Goal: Complete application form

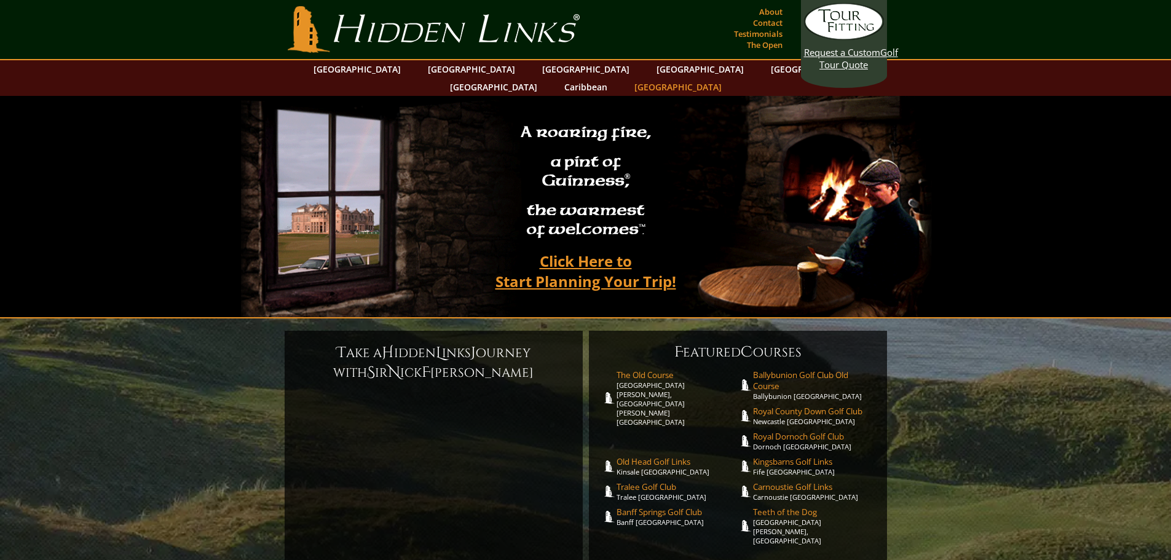
click at [728, 78] on link "[GEOGRAPHIC_DATA]" at bounding box center [678, 87] width 100 height 18
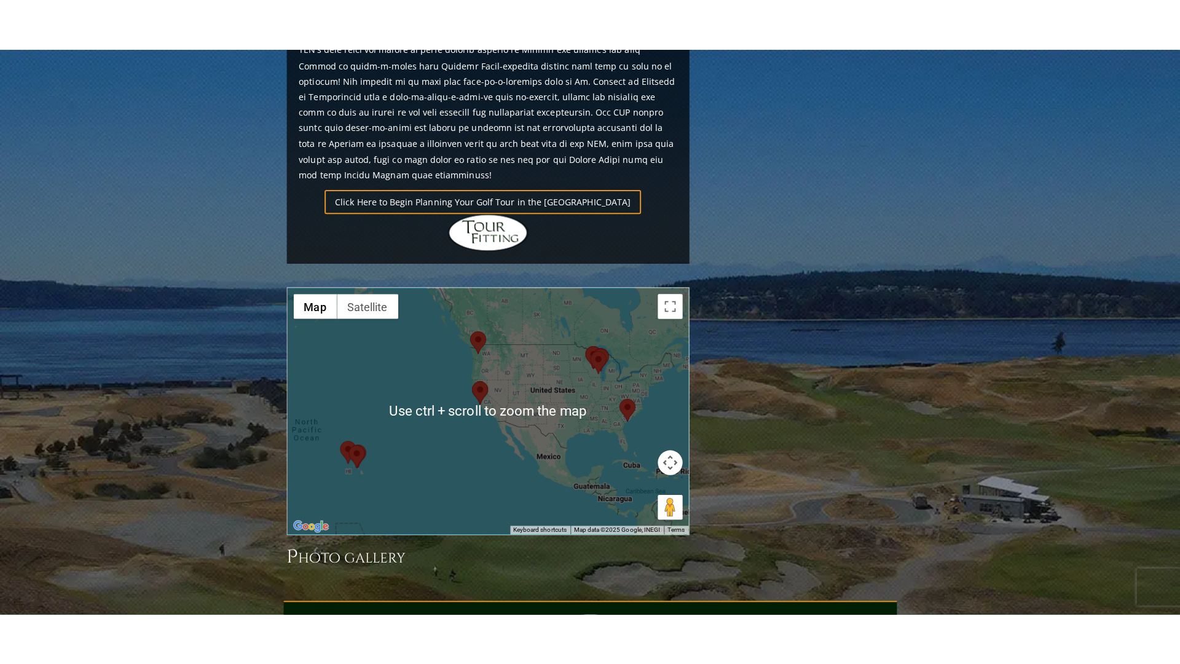
scroll to position [714, 0]
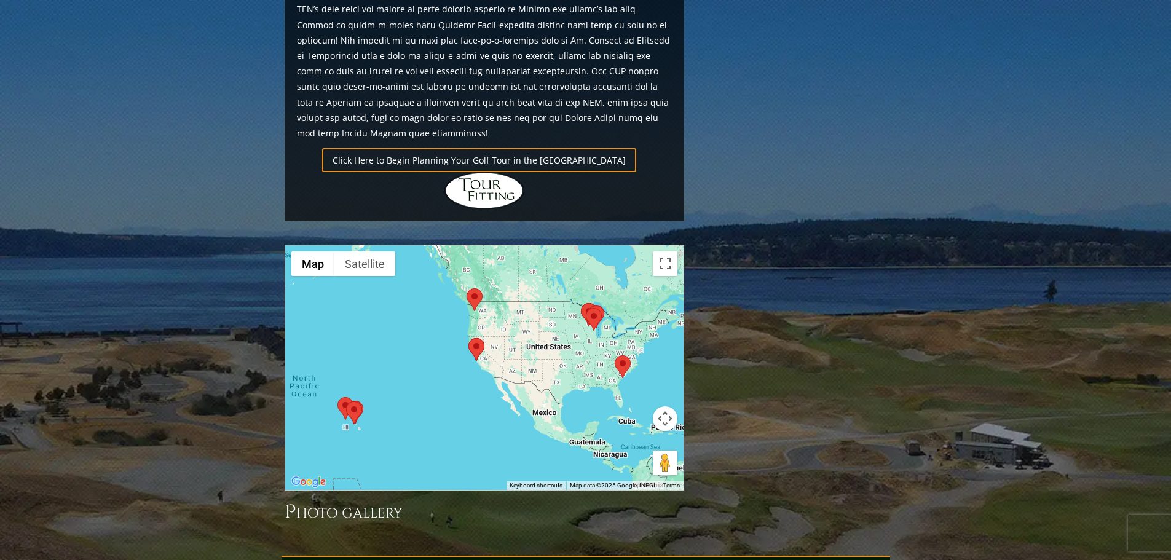
click at [586, 308] on area at bounding box center [586, 308] width 0 height 0
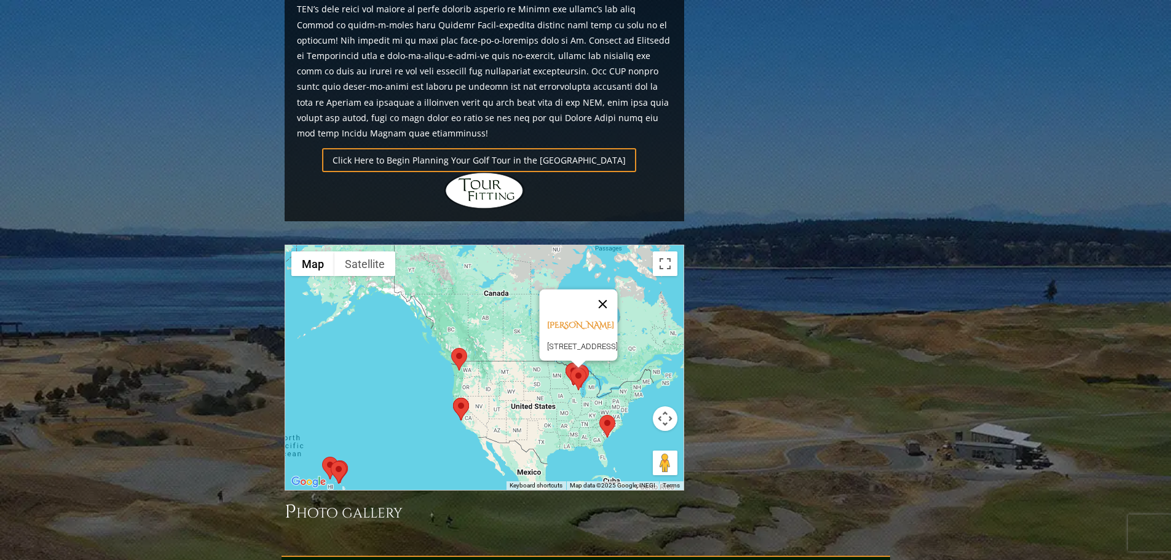
click at [617, 290] on button "Close" at bounding box center [603, 305] width 30 height 30
click at [451, 348] on area at bounding box center [451, 348] width 0 height 0
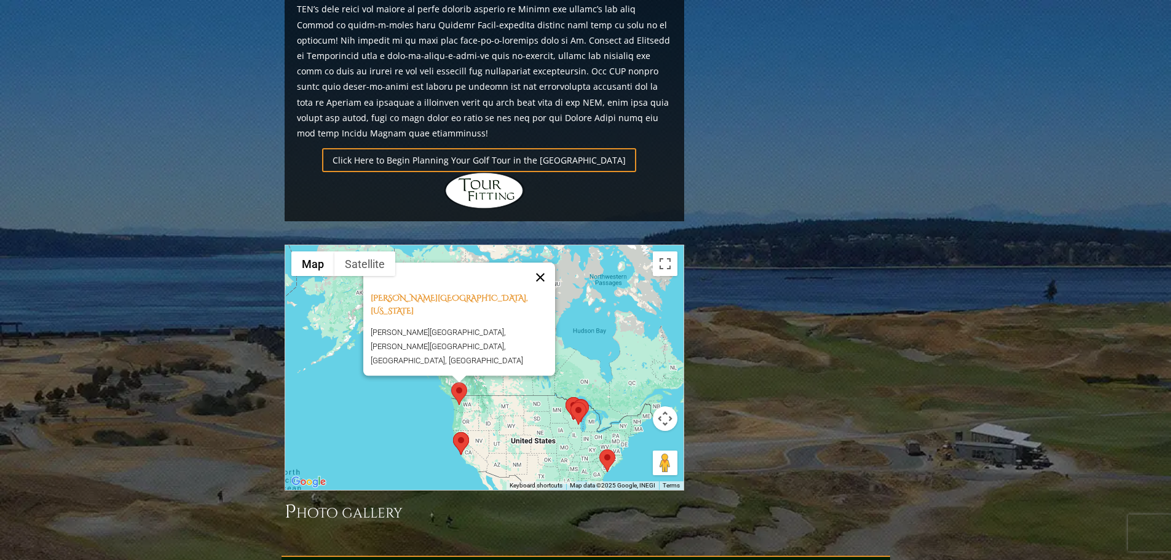
click at [545, 263] on button "Close" at bounding box center [541, 278] width 30 height 30
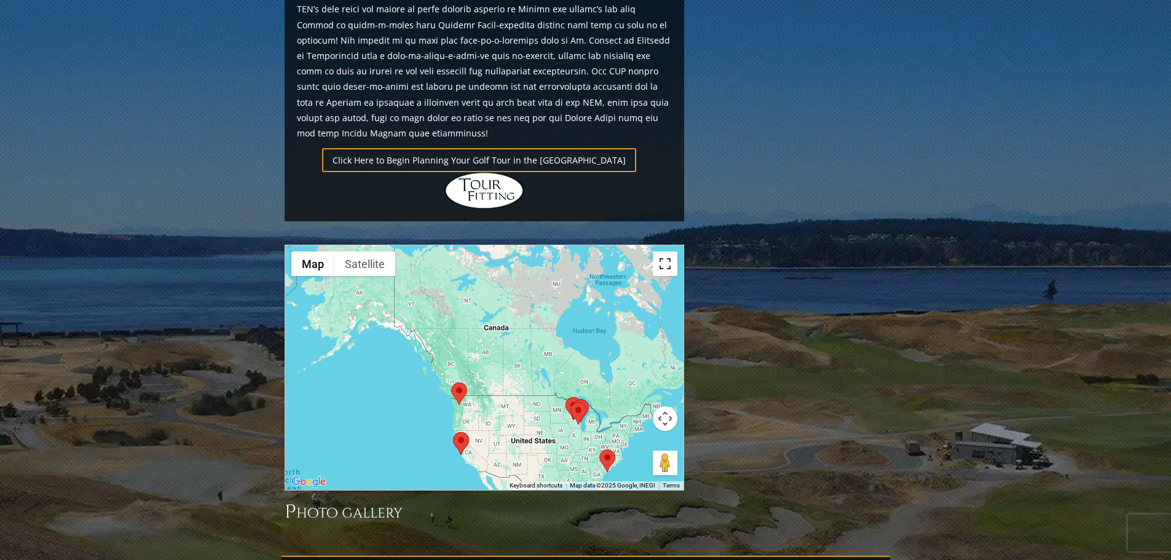
click at [668, 251] on button "Toggle fullscreen view" at bounding box center [665, 263] width 25 height 25
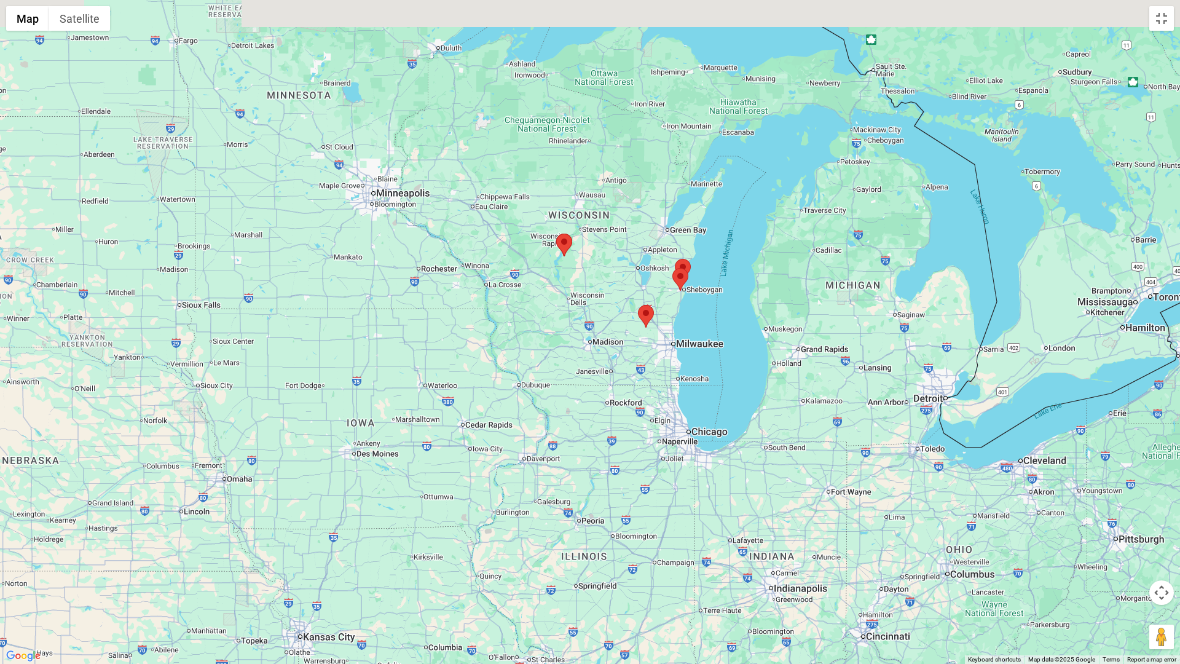
drag, startPoint x: 621, startPoint y: 280, endPoint x: 610, endPoint y: 530, distance: 249.8
click at [610, 530] on div at bounding box center [590, 332] width 1180 height 664
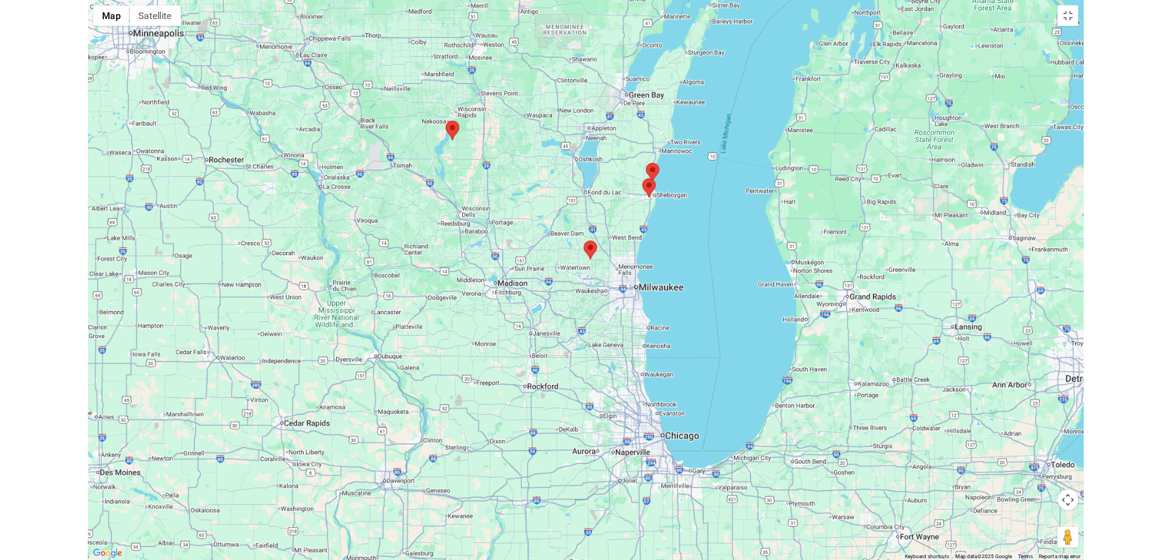
scroll to position [861, 0]
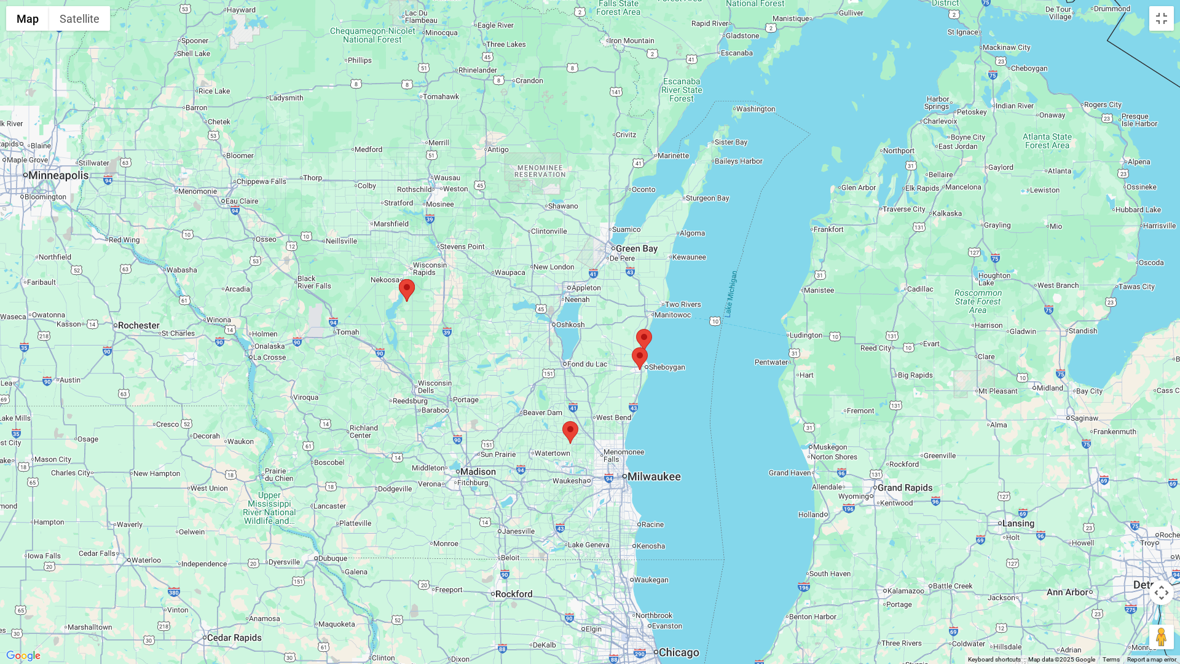
drag, startPoint x: 678, startPoint y: 296, endPoint x: 653, endPoint y: 434, distance: 140.0
click at [653, 434] on div at bounding box center [590, 332] width 1180 height 664
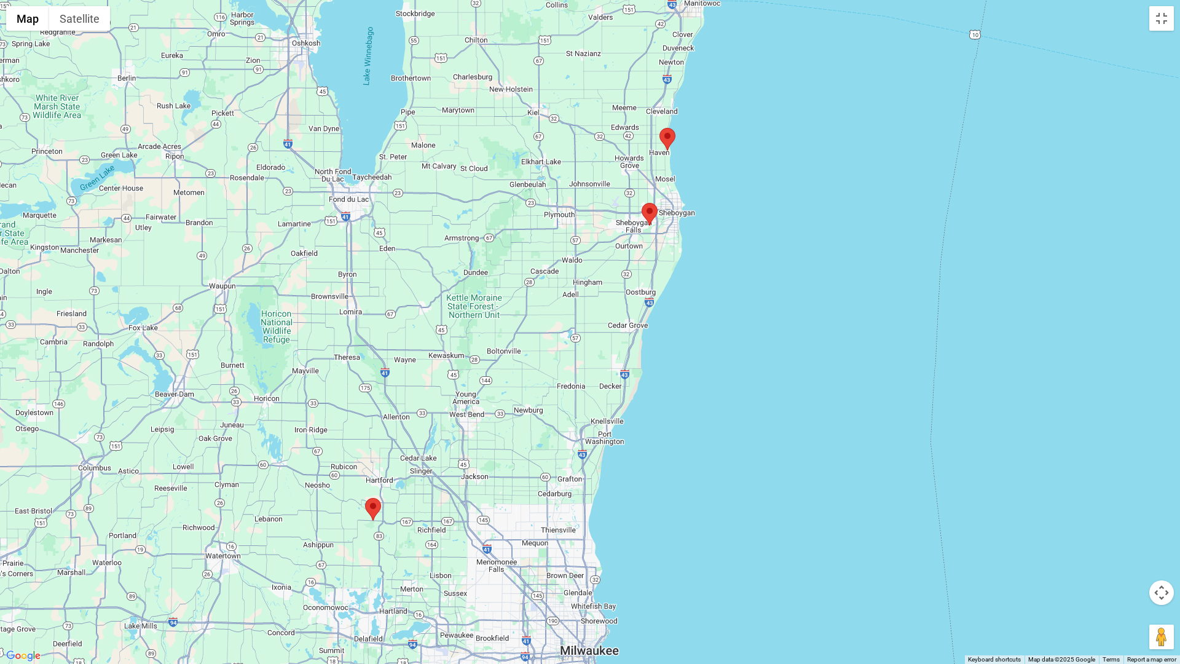
click at [660, 128] on area at bounding box center [660, 128] width 0 height 0
click at [642, 203] on area at bounding box center [642, 203] width 0 height 0
click at [716, 130] on button "Close" at bounding box center [704, 140] width 30 height 30
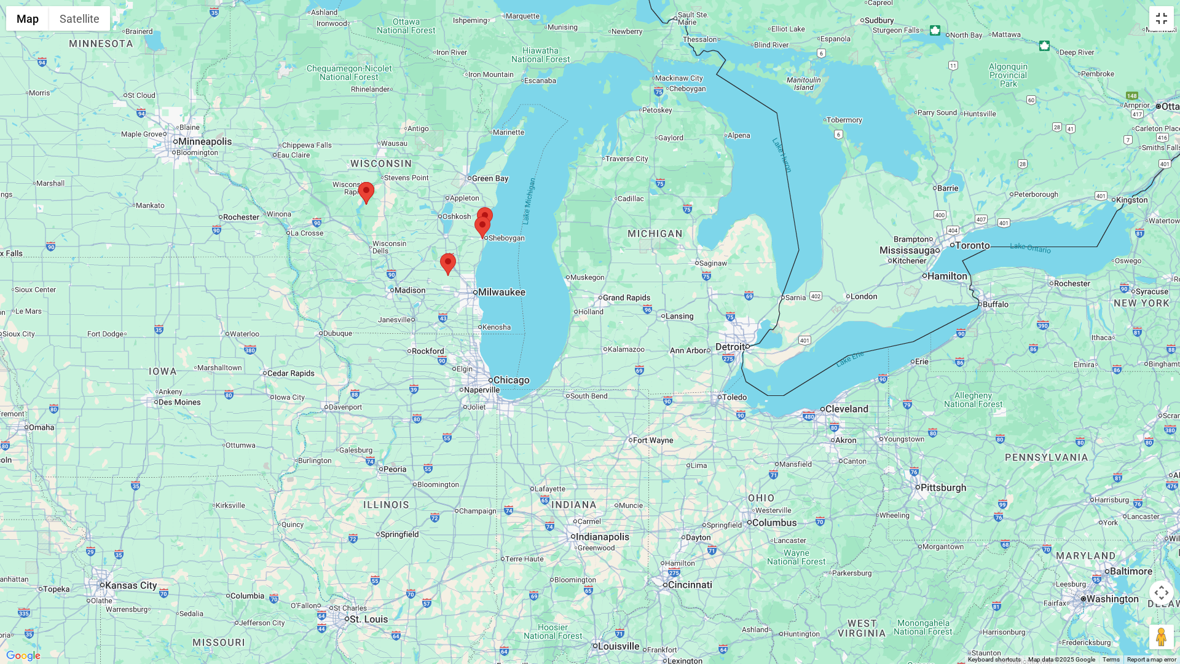
click at [1161, 24] on button "Toggle fullscreen view" at bounding box center [1162, 18] width 25 height 25
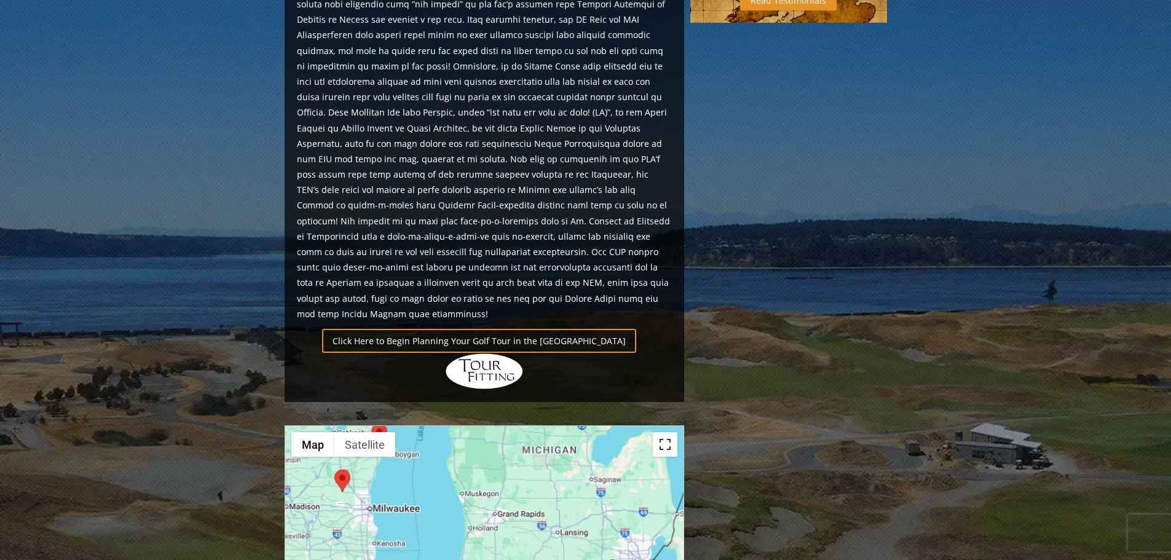
scroll to position [717, 0]
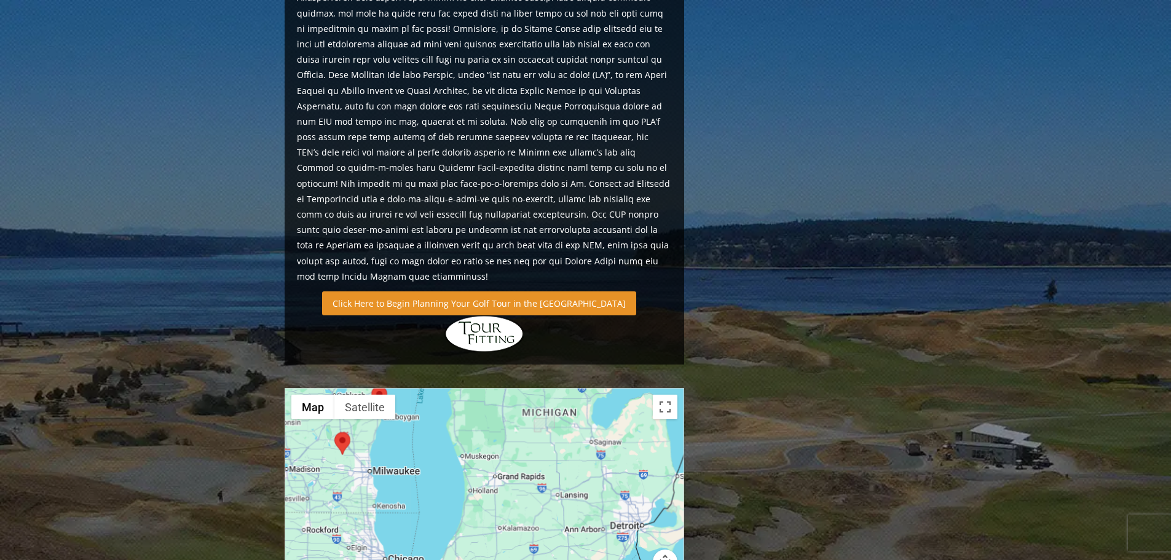
click at [456, 291] on link "Click Here to Begin Planning Your Golf Tour in the USA" at bounding box center [479, 303] width 314 height 24
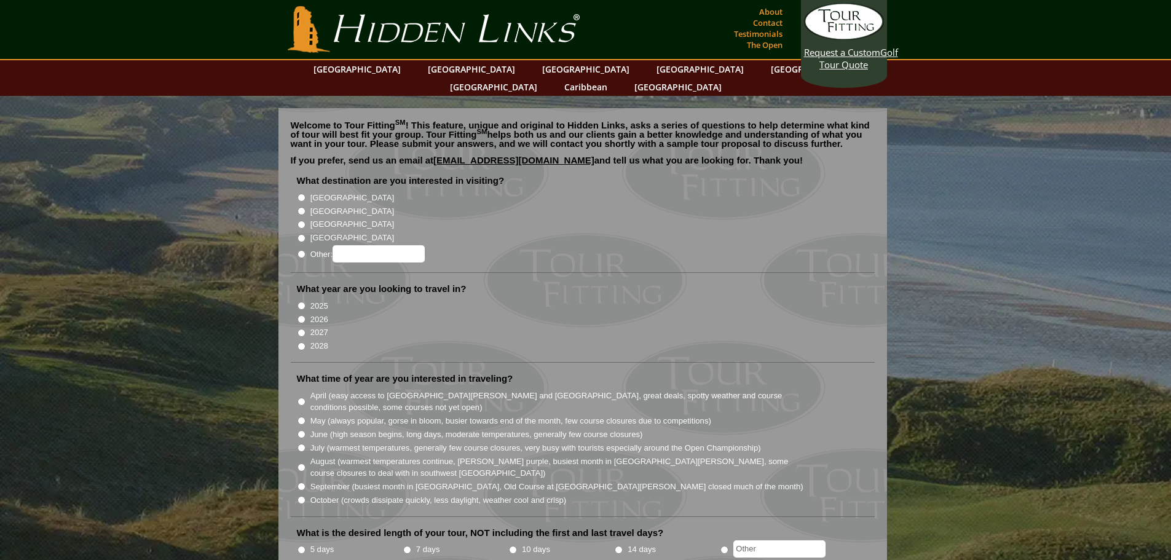
click at [301, 250] on input "Other:" at bounding box center [302, 254] width 8 height 8
radio input "true"
click at [363, 245] on input "Other:" at bounding box center [379, 253] width 92 height 17
type input "United states"
click at [301, 315] on input "2026" at bounding box center [302, 319] width 8 height 8
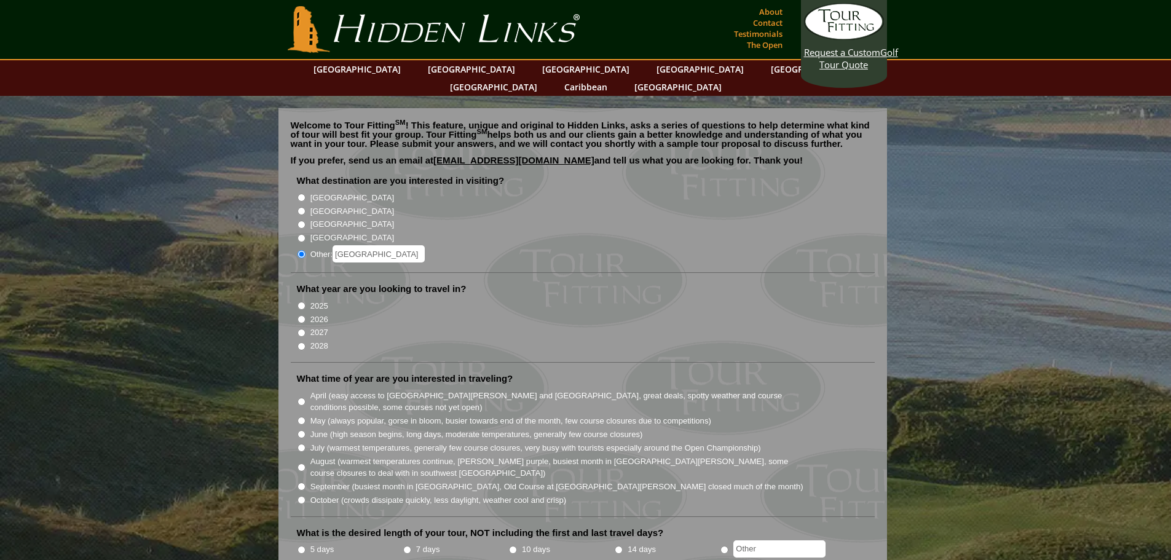
radio input "true"
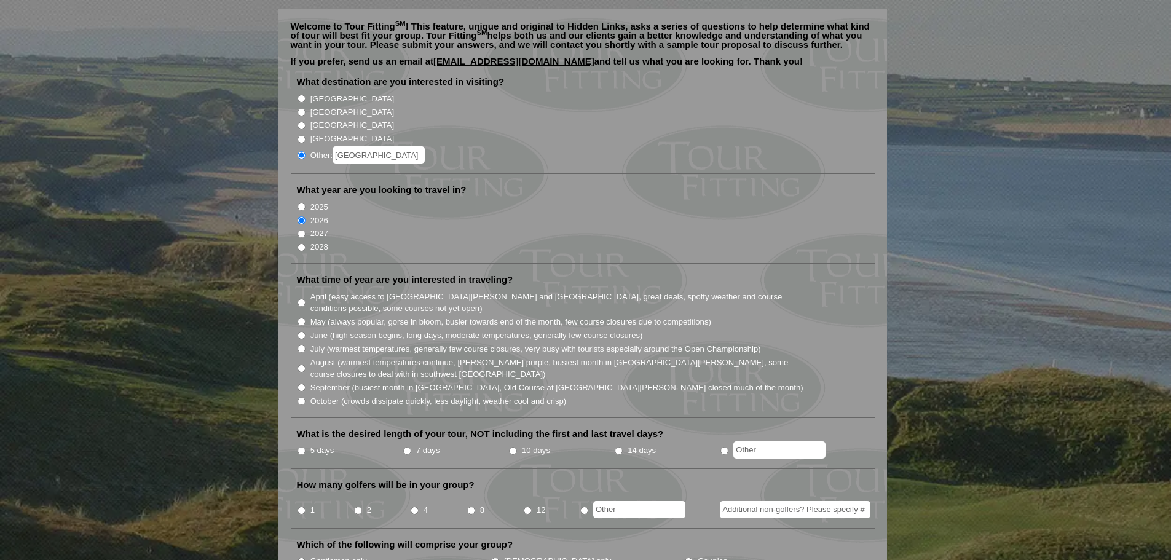
scroll to position [143, 0]
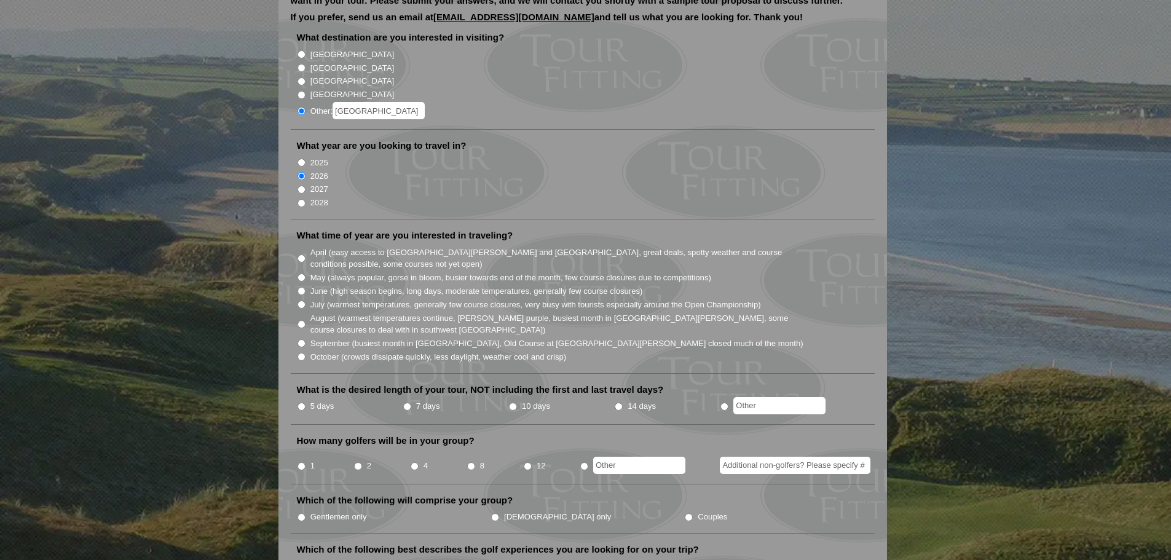
click at [300, 320] on input "August (warmest temperatures continue, heather bright purple, busiest month in …" at bounding box center [302, 324] width 8 height 8
radio input "true"
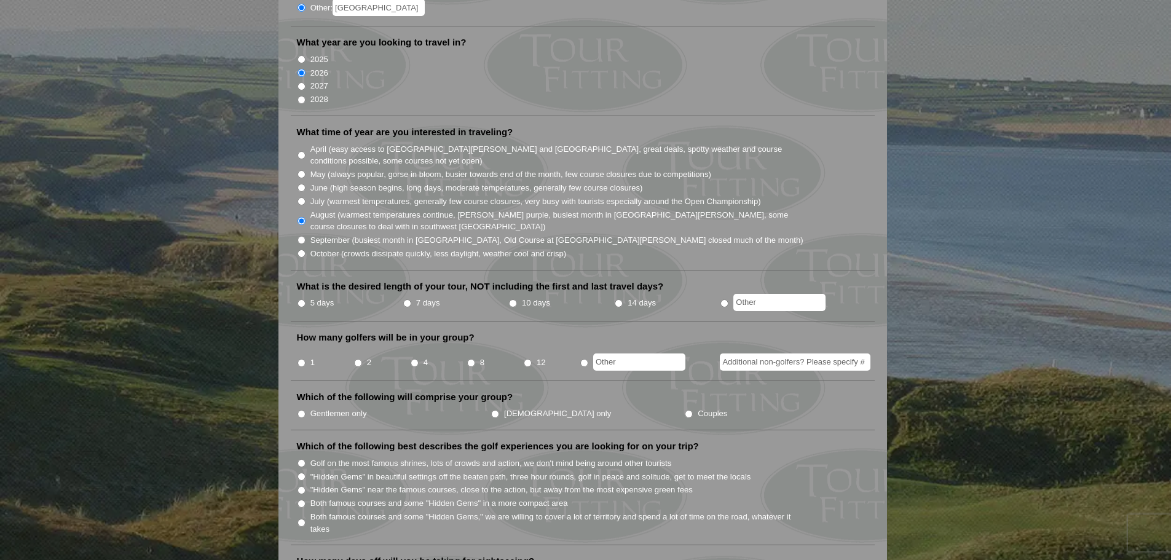
scroll to position [287, 0]
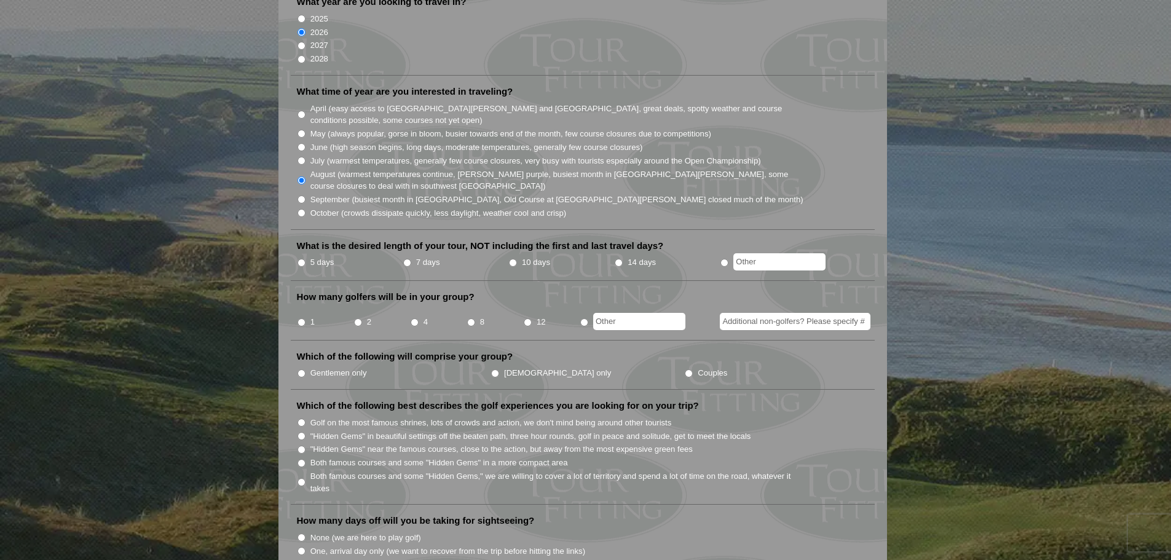
click at [723, 259] on input "radio" at bounding box center [725, 263] width 8 height 8
radio input "true"
click at [764, 253] on input "text" at bounding box center [779, 261] width 92 height 17
type input "4"
radio input "true"
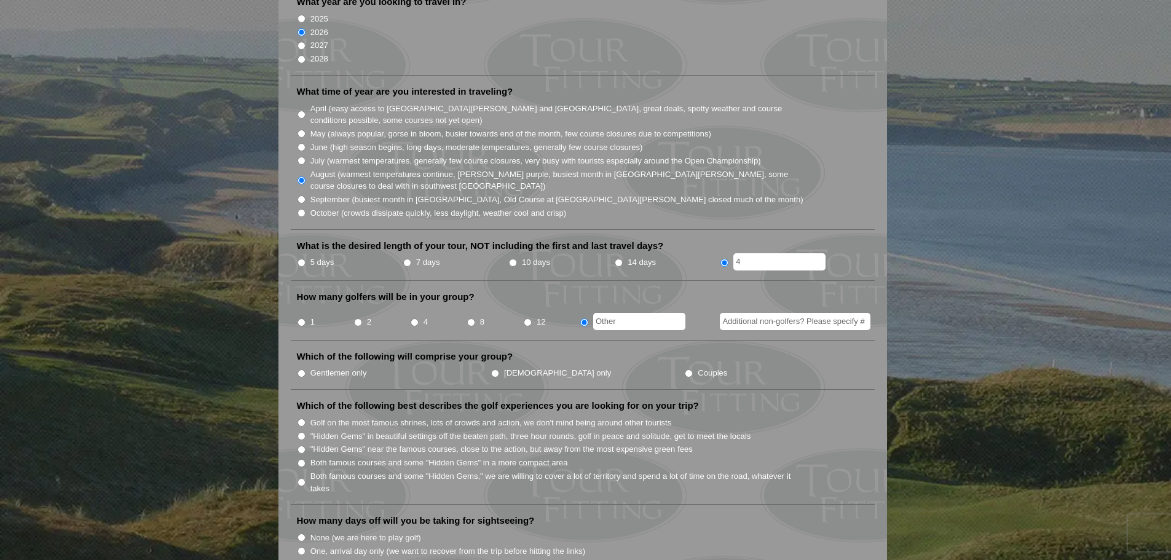
click at [626, 313] on input "text" at bounding box center [639, 321] width 92 height 17
type input "3"
click at [301, 369] on input "Gentlemen only" at bounding box center [302, 373] width 8 height 8
radio input "true"
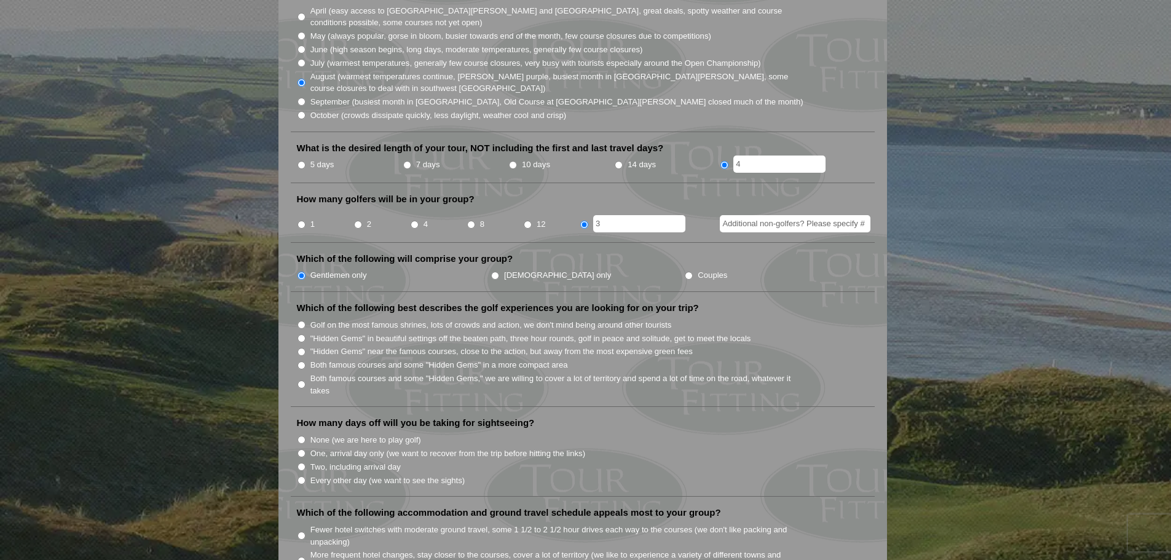
scroll to position [430, 0]
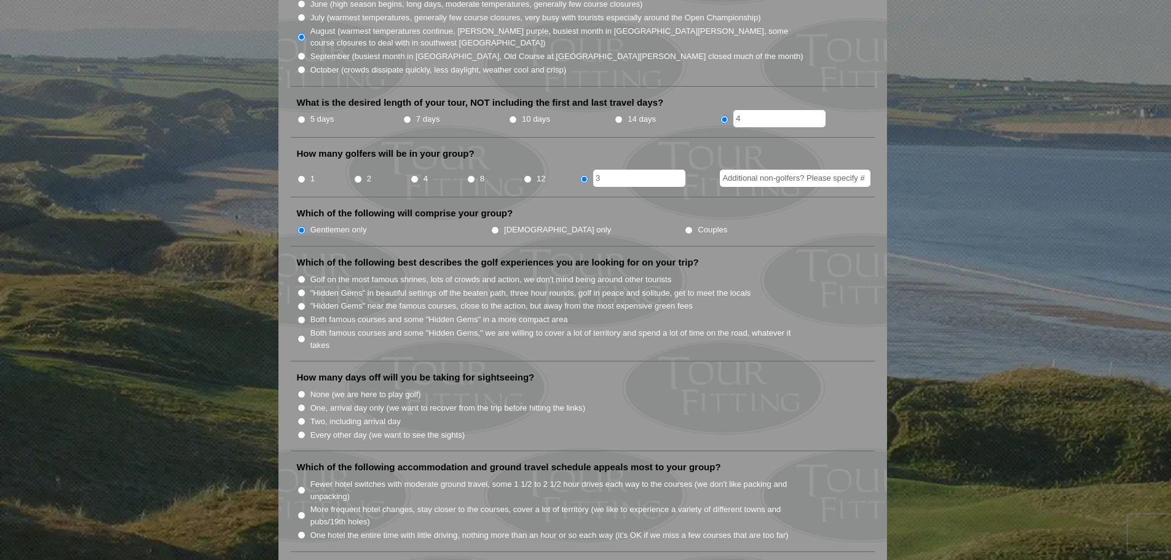
click at [301, 275] on input "Golf on the most famous shrines, lots of crowds and action, we don't mind being…" at bounding box center [302, 279] width 8 height 8
radio input "true"
click at [301, 289] on input ""Hidden Gems" in beautiful settings off the beaten path, three hour rounds, gol…" at bounding box center [302, 293] width 8 height 8
radio input "true"
click at [300, 302] on input ""Hidden Gems" near the famous courses, close to the action, but away from the m…" at bounding box center [302, 306] width 8 height 8
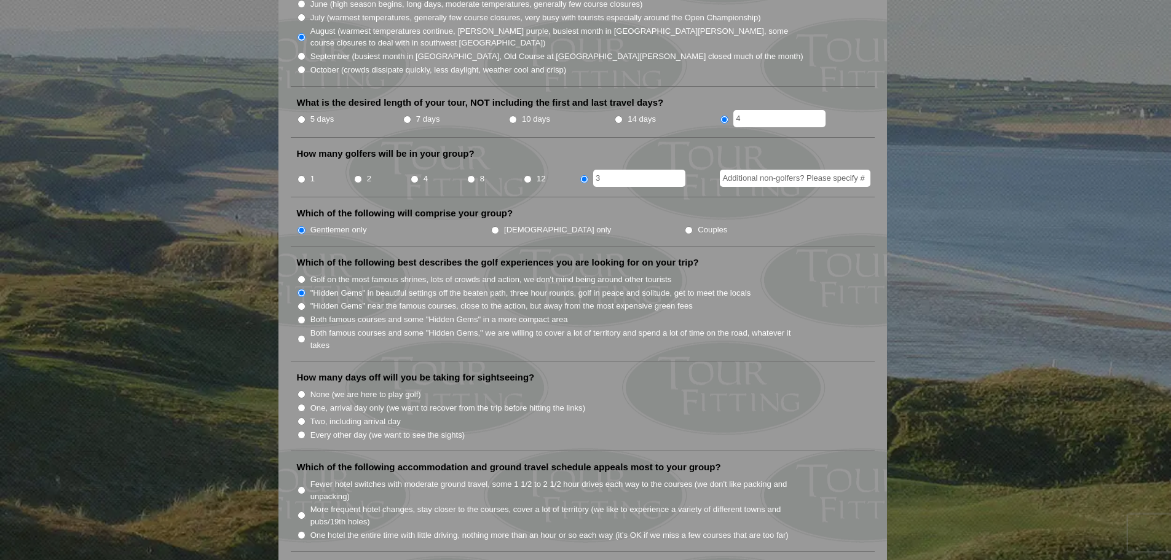
radio input "true"
click at [302, 316] on input "Both famous courses and some "Hidden Gems" in a more compact area" at bounding box center [302, 320] width 8 height 8
radio input "true"
click at [302, 390] on input "None (we are here to play golf)" at bounding box center [302, 394] width 8 height 8
radio input "true"
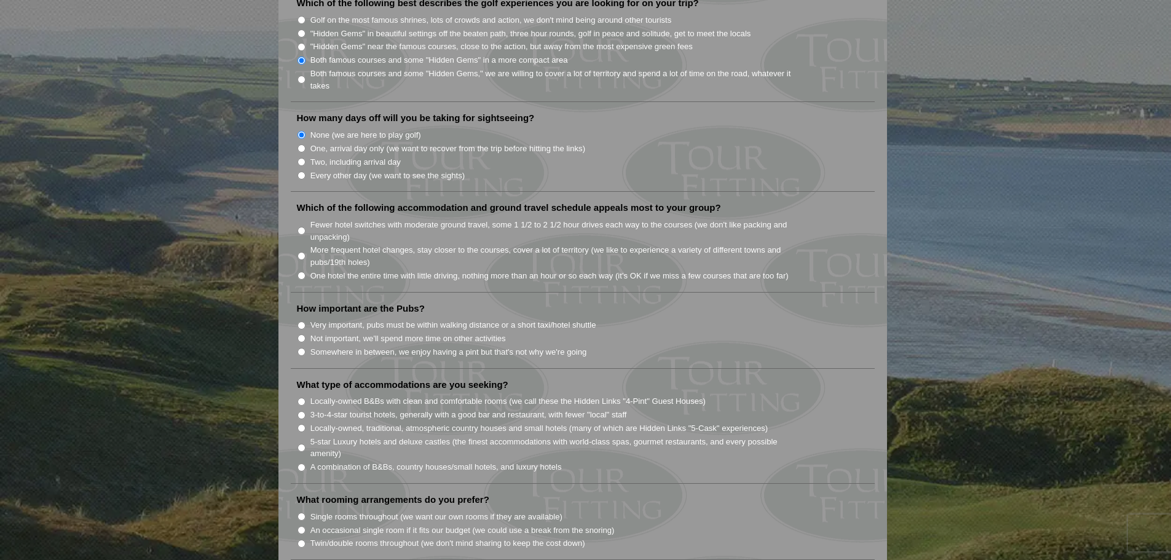
scroll to position [717, 0]
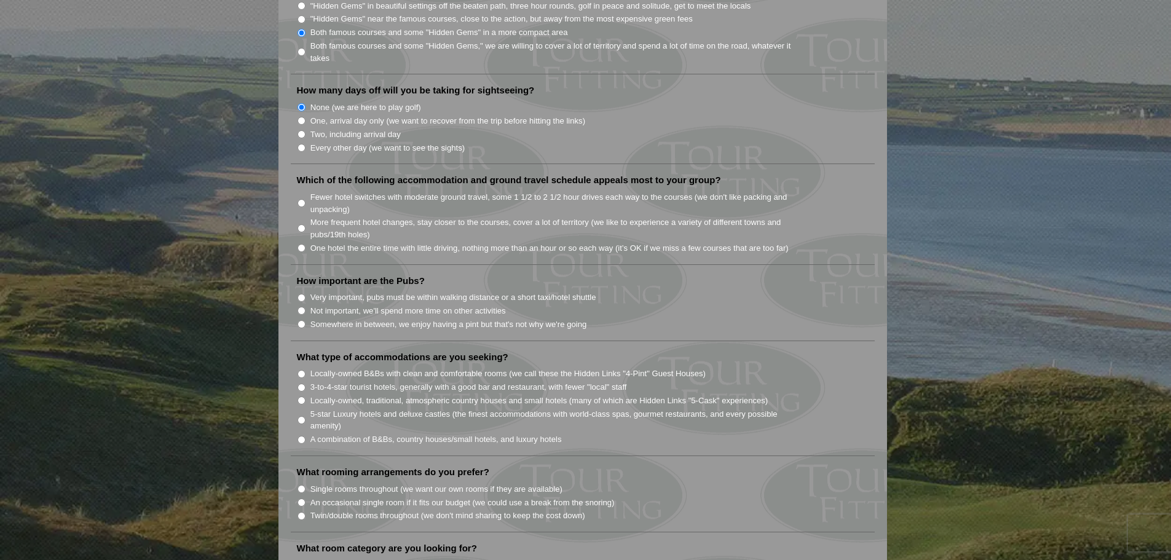
click at [301, 199] on input "Fewer hotel switches with moderate ground travel, some 1 1/2 to 2 1/2 hour driv…" at bounding box center [302, 203] width 8 height 8
radio input "true"
click at [302, 244] on input "One hotel the entire time with little driving, nothing more than an hour or so …" at bounding box center [302, 248] width 8 height 8
radio input "true"
click at [302, 199] on input "Fewer hotel switches with moderate ground travel, some 1 1/2 to 2 1/2 hour driv…" at bounding box center [302, 203] width 8 height 8
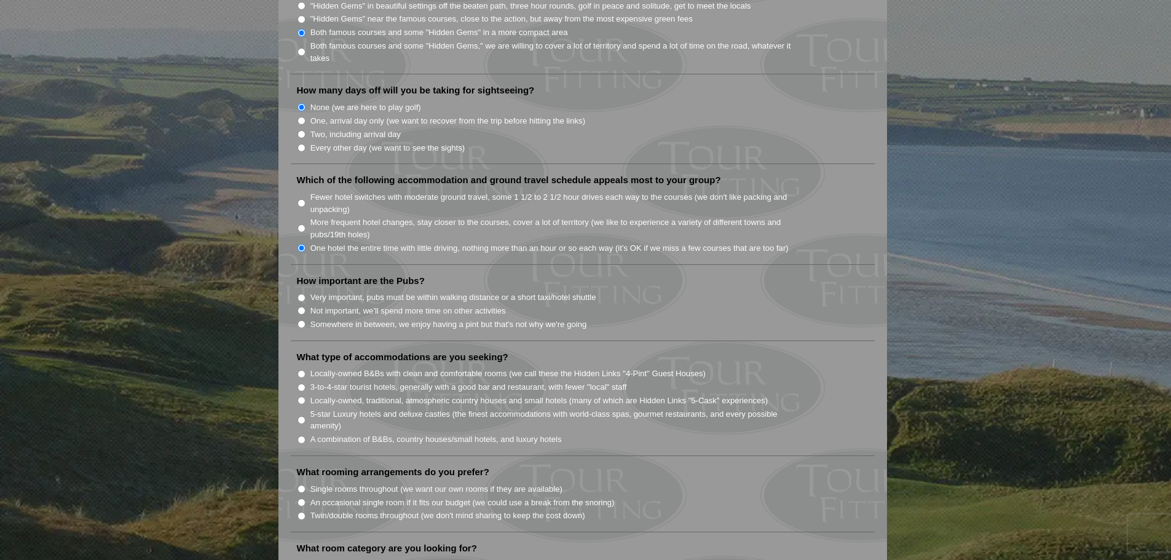
radio input "true"
click at [302, 294] on input "Very important, pubs must be within walking distance or a short taxi/hotel shut…" at bounding box center [302, 298] width 8 height 8
radio input "true"
click at [301, 370] on input "Locally-owned B&Bs with clean and comfortable rooms (we call these the Hidden L…" at bounding box center [302, 374] width 8 height 8
radio input "true"
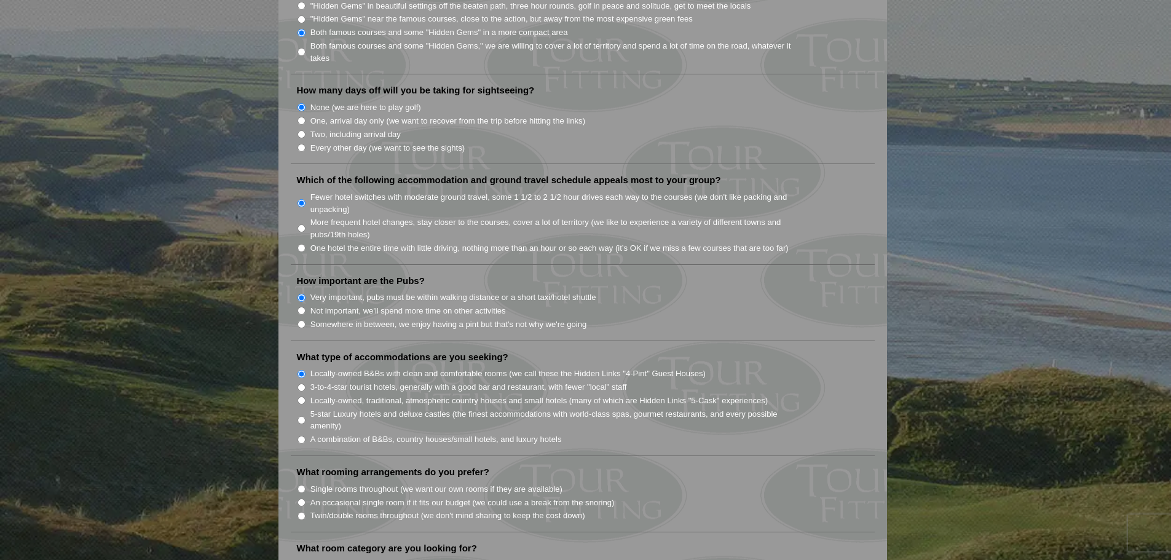
click at [302, 384] on input "3-to-4-star tourist hotels, generally with a good bar and restaurant, with fewe…" at bounding box center [302, 388] width 8 height 8
radio input "true"
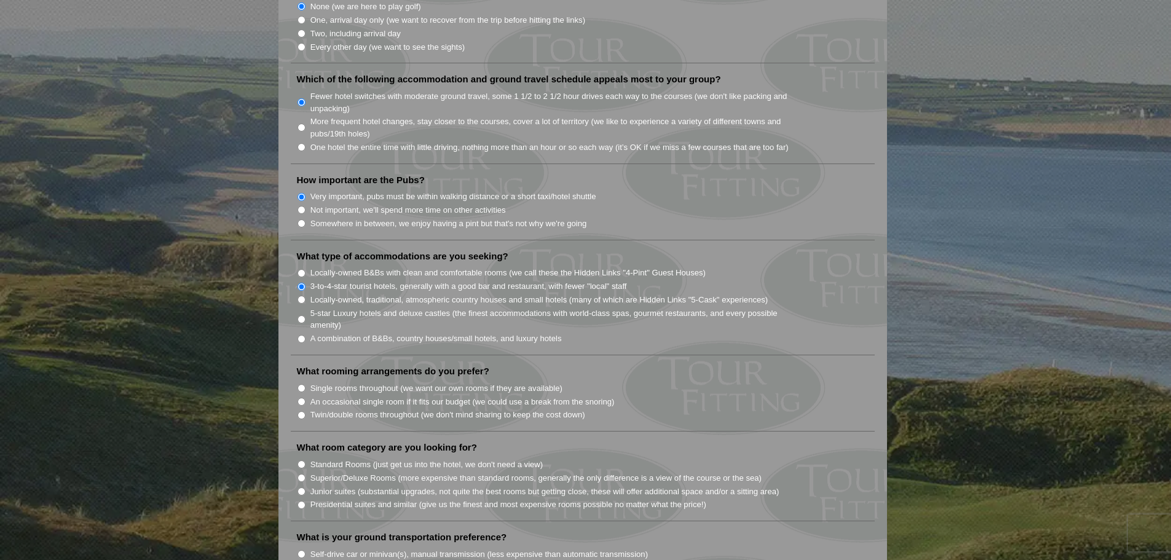
scroll to position [861, 0]
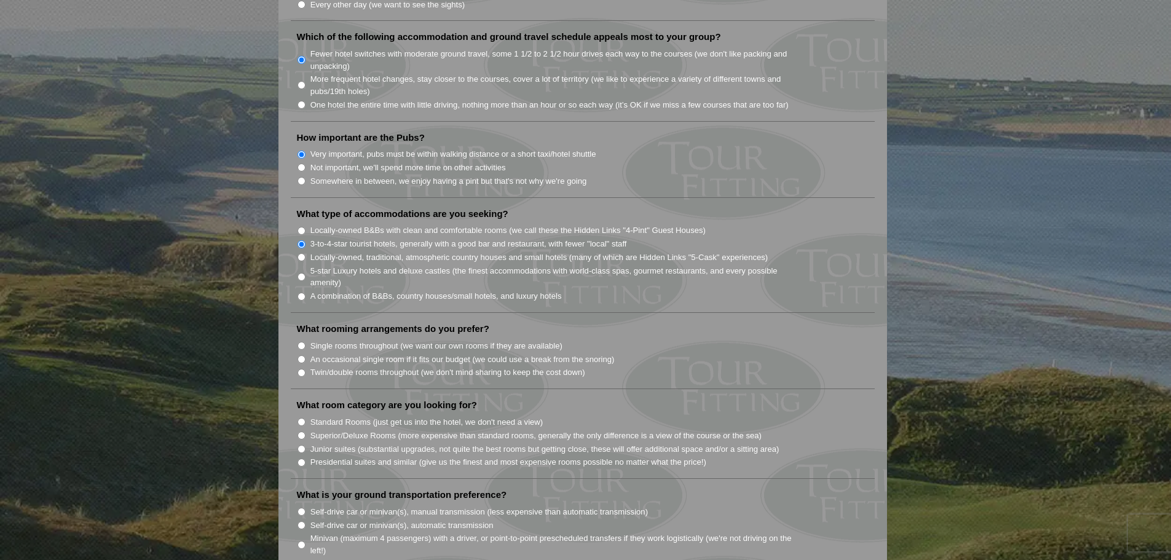
click at [302, 342] on input "Single rooms throughout (we want our own rooms if they are available)" at bounding box center [302, 346] width 8 height 8
radio input "true"
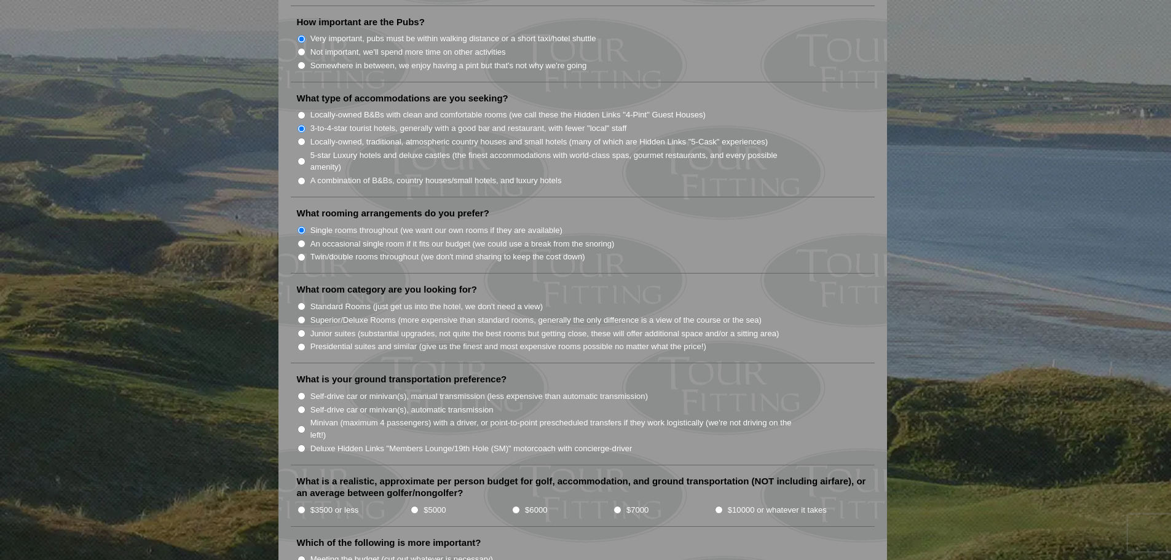
scroll to position [1004, 0]
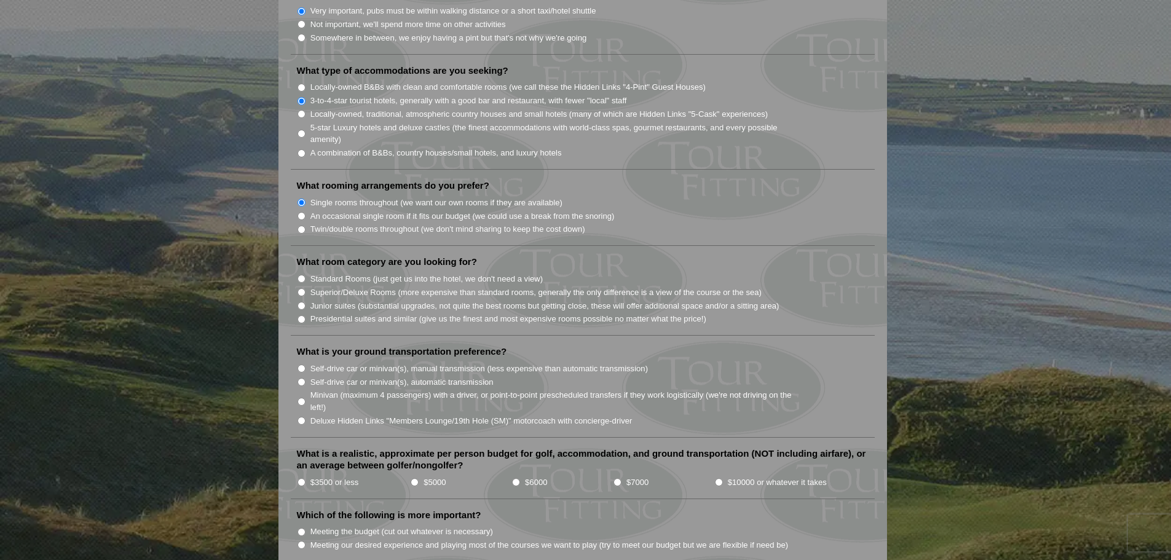
click at [300, 275] on input "Standard Rooms (just get us into the hotel, we don't need a view)" at bounding box center [302, 279] width 8 height 8
radio input "true"
click at [302, 378] on input "Self-drive car or minivan(s), automatic transmission" at bounding box center [302, 382] width 8 height 8
radio input "true"
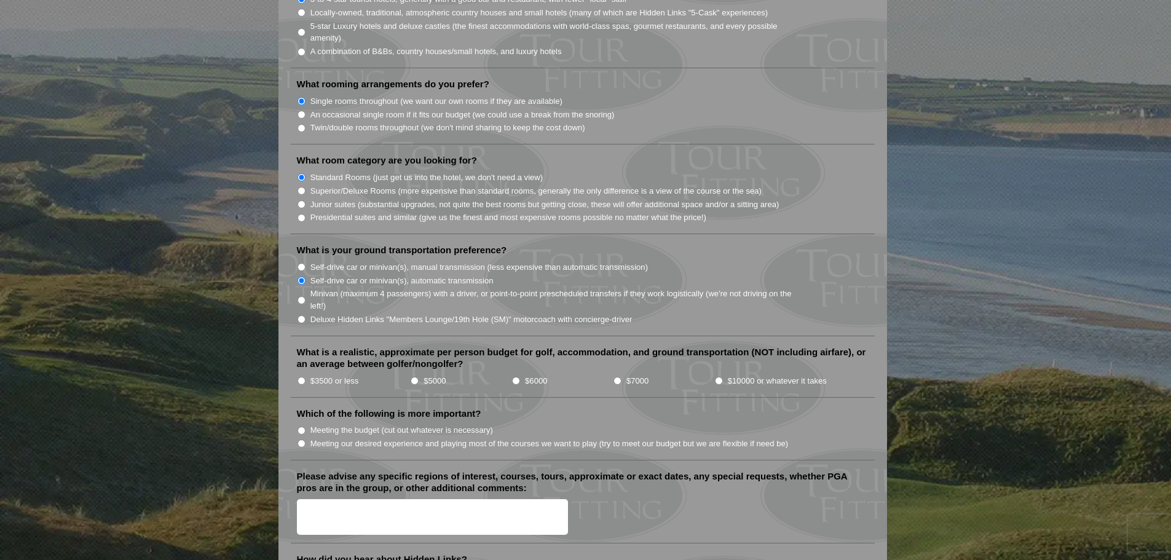
scroll to position [1148, 0]
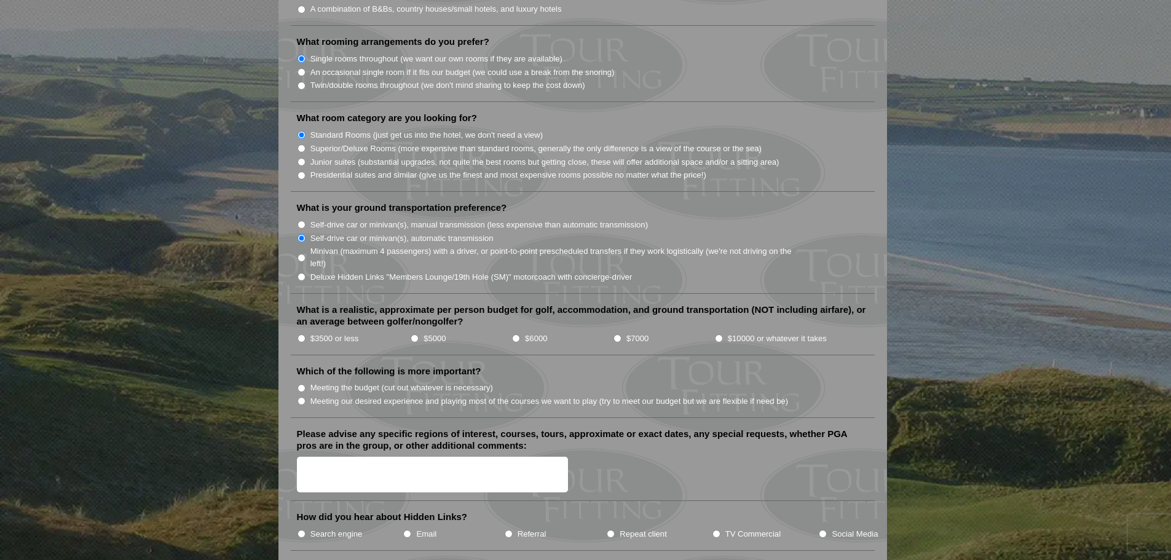
click at [299, 334] on input "$3500 or less" at bounding box center [302, 338] width 8 height 8
radio input "true"
click at [301, 397] on input "Meeting our desired experience and playing most of the courses we want to play …" at bounding box center [302, 401] width 8 height 8
radio input "true"
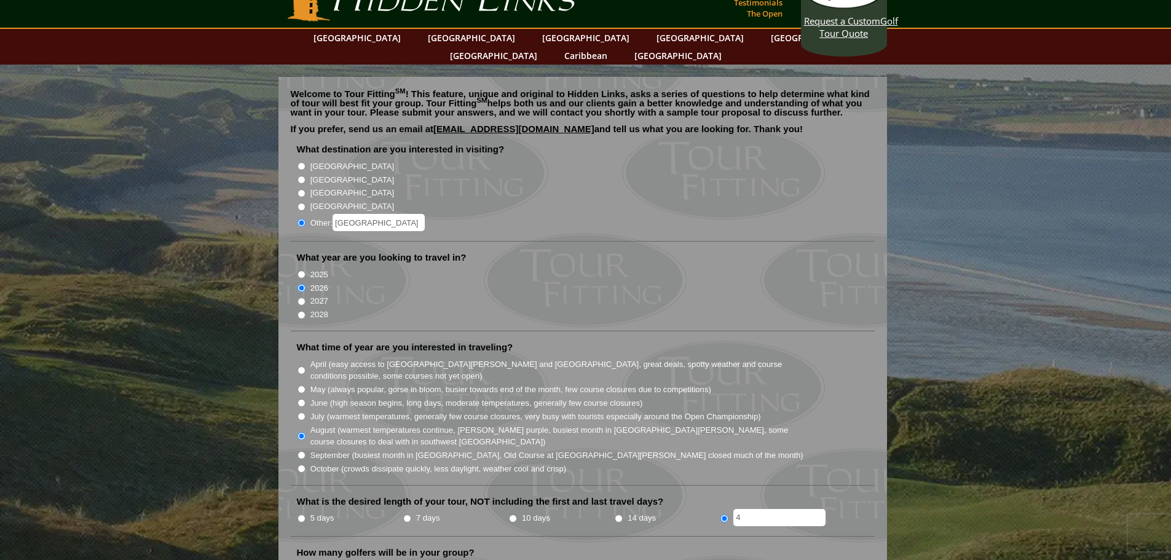
scroll to position [0, 0]
